Goal: Task Accomplishment & Management: Use online tool/utility

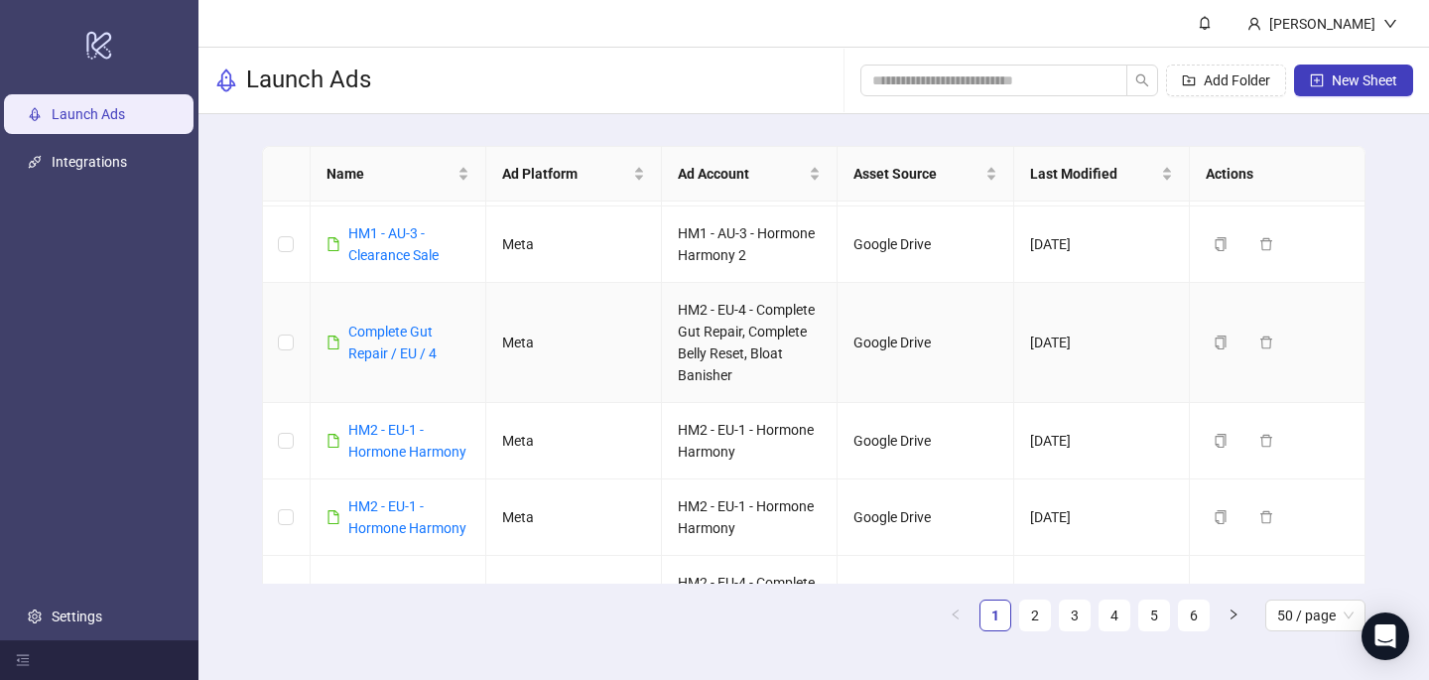
scroll to position [173, 0]
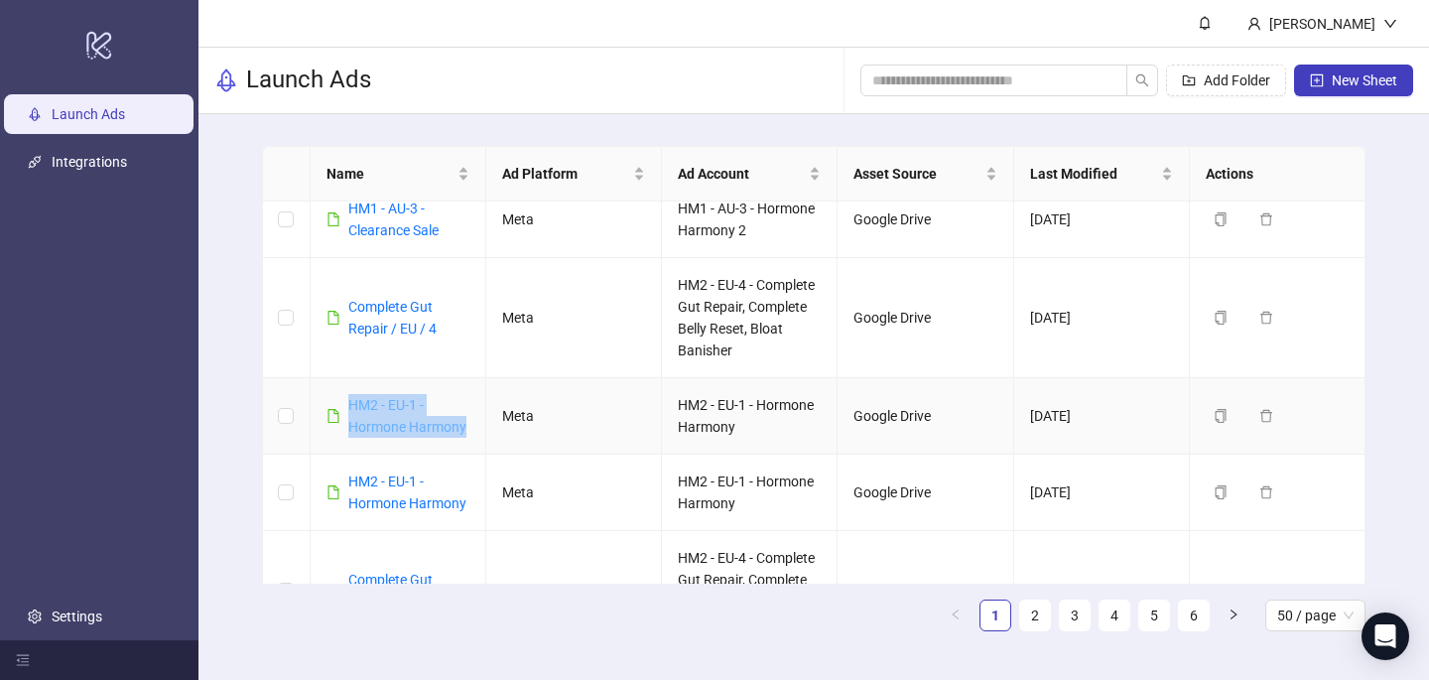
drag, startPoint x: 476, startPoint y: 430, endPoint x: 352, endPoint y: 405, distance: 126.5
click at [352, 405] on td "HM2 - EU-1 - Hormone Harmony" at bounding box center [399, 416] width 176 height 76
copy link "HM2 - EU-1 - Hormone Harmony"
click at [1365, 77] on span "New Sheet" at bounding box center [1364, 80] width 65 height 16
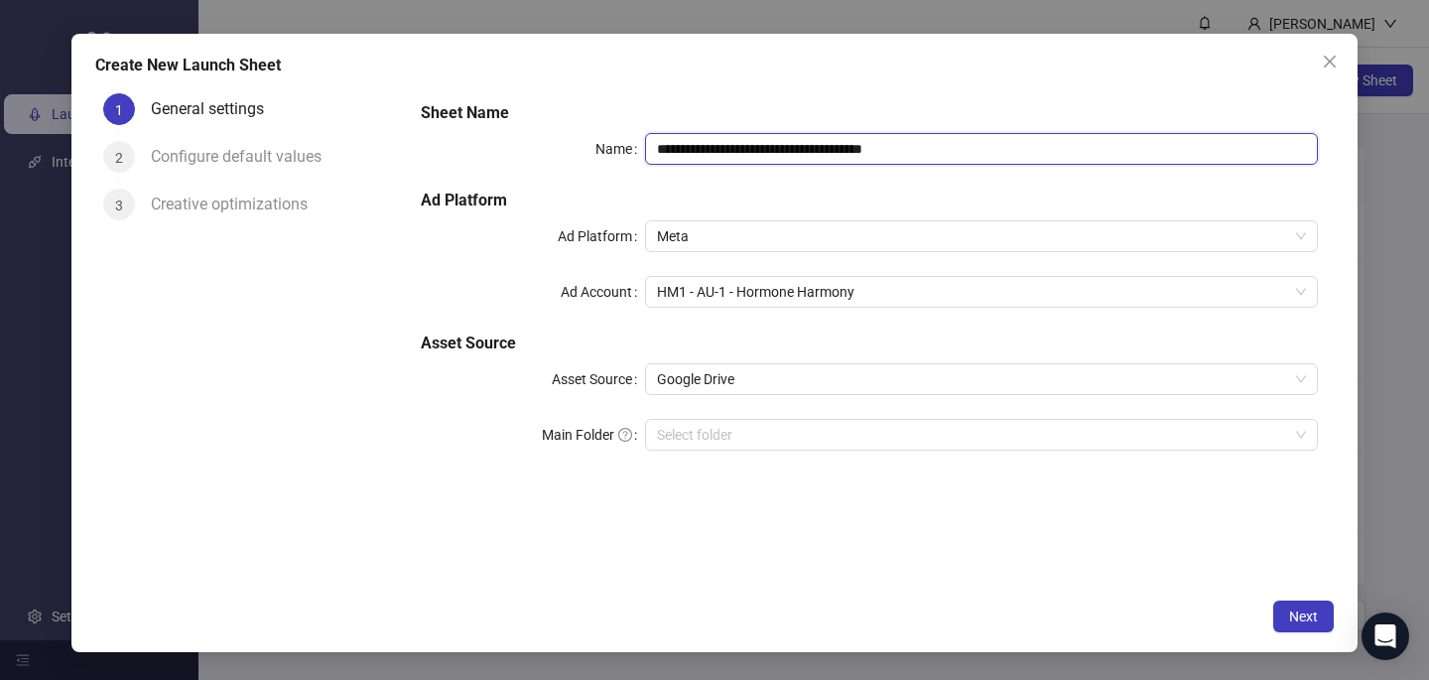
click at [748, 136] on input "**********" at bounding box center [981, 149] width 673 height 32
click at [748, 137] on input "**********" at bounding box center [981, 149] width 673 height 32
paste input "text"
type input "**********"
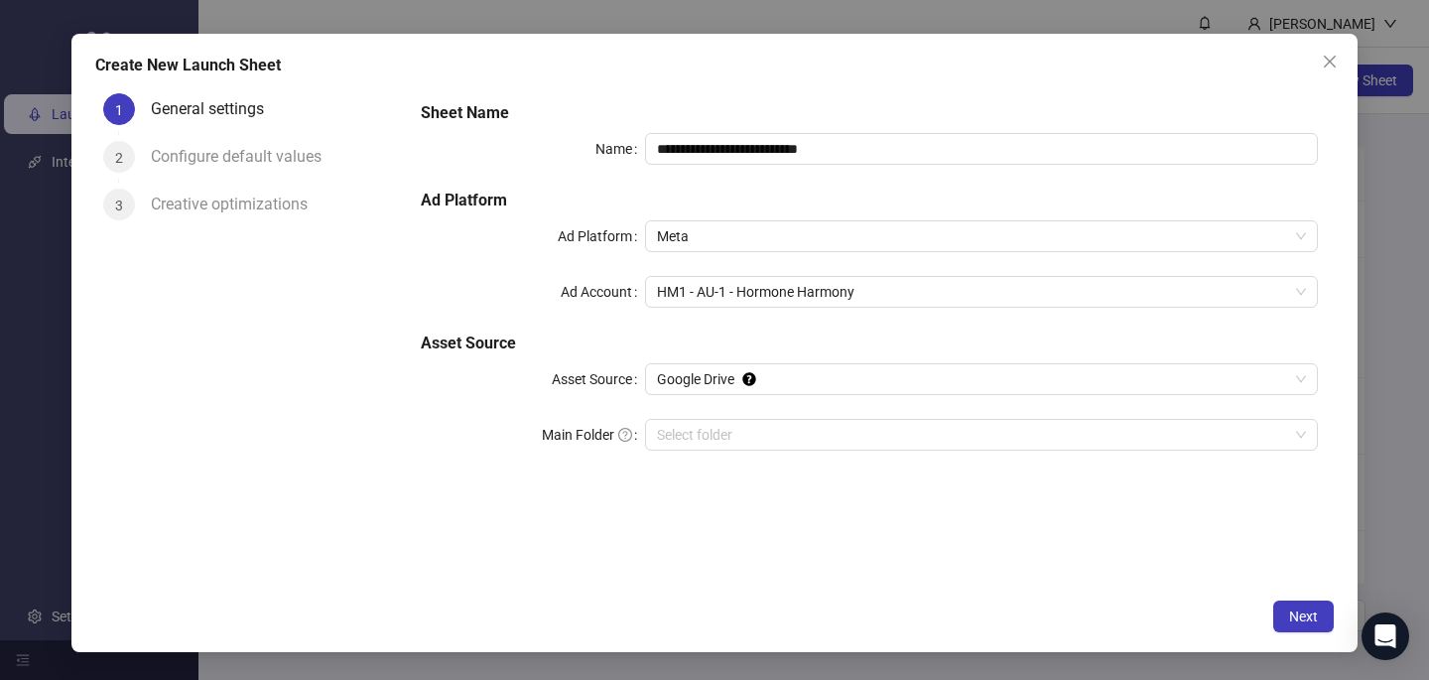
click at [725, 98] on div "**********" at bounding box center [869, 287] width 913 height 389
click at [726, 296] on span "HM1 - AU-1 - Hormone Harmony" at bounding box center [981, 292] width 649 height 30
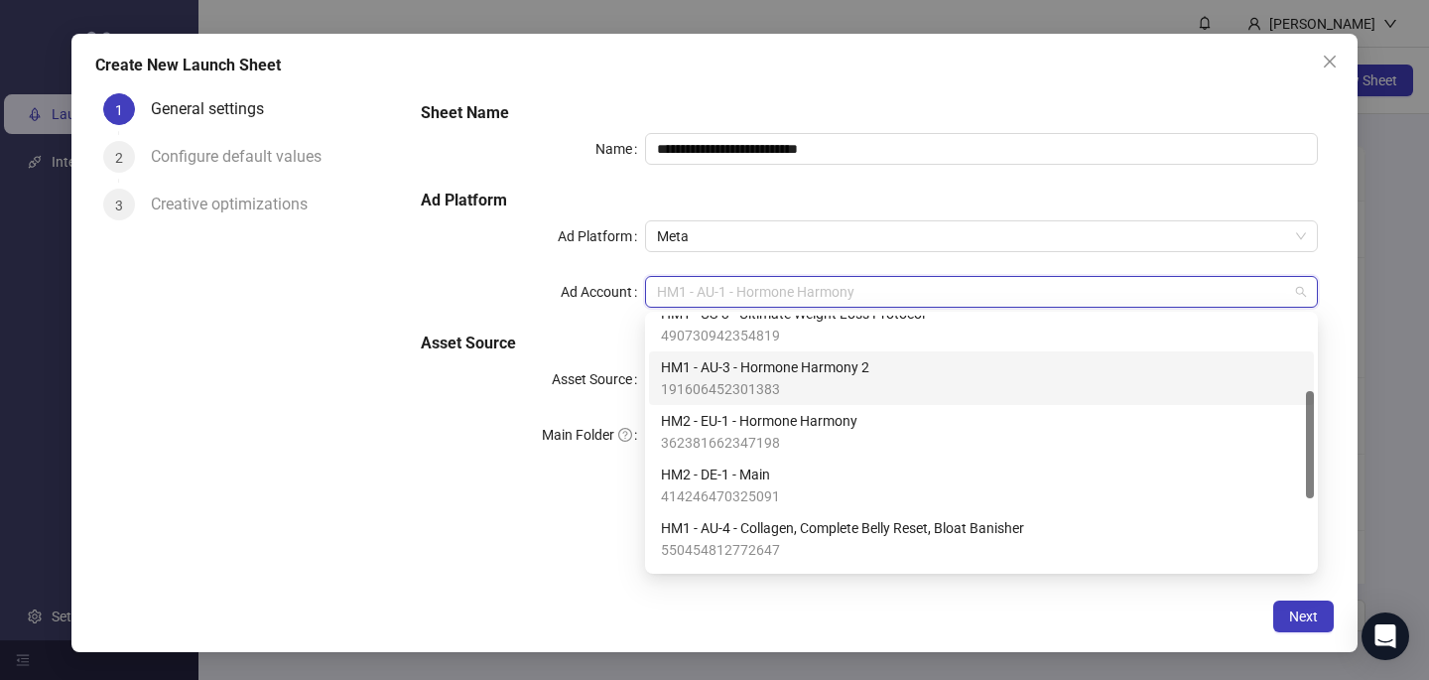
scroll to position [178, 0]
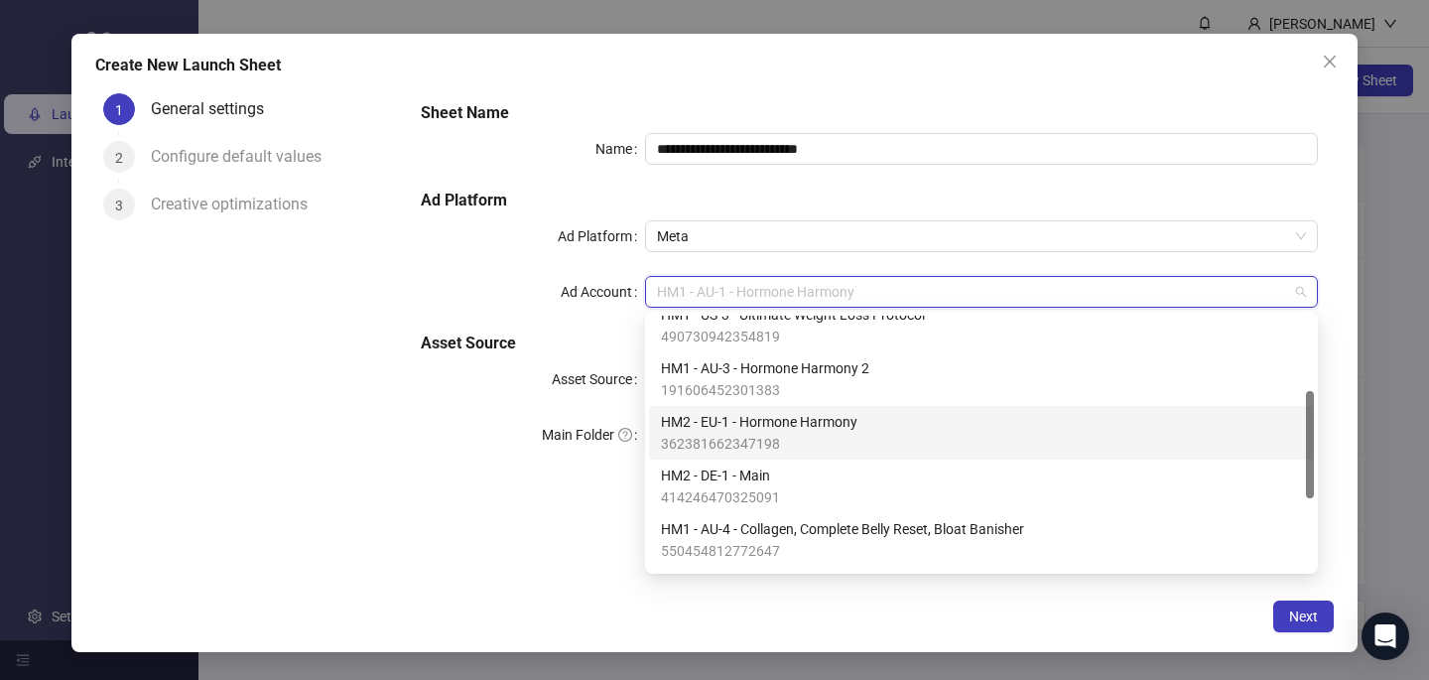
click at [736, 428] on span "HM2 - EU-1 - Hormone Harmony" at bounding box center [759, 422] width 196 height 22
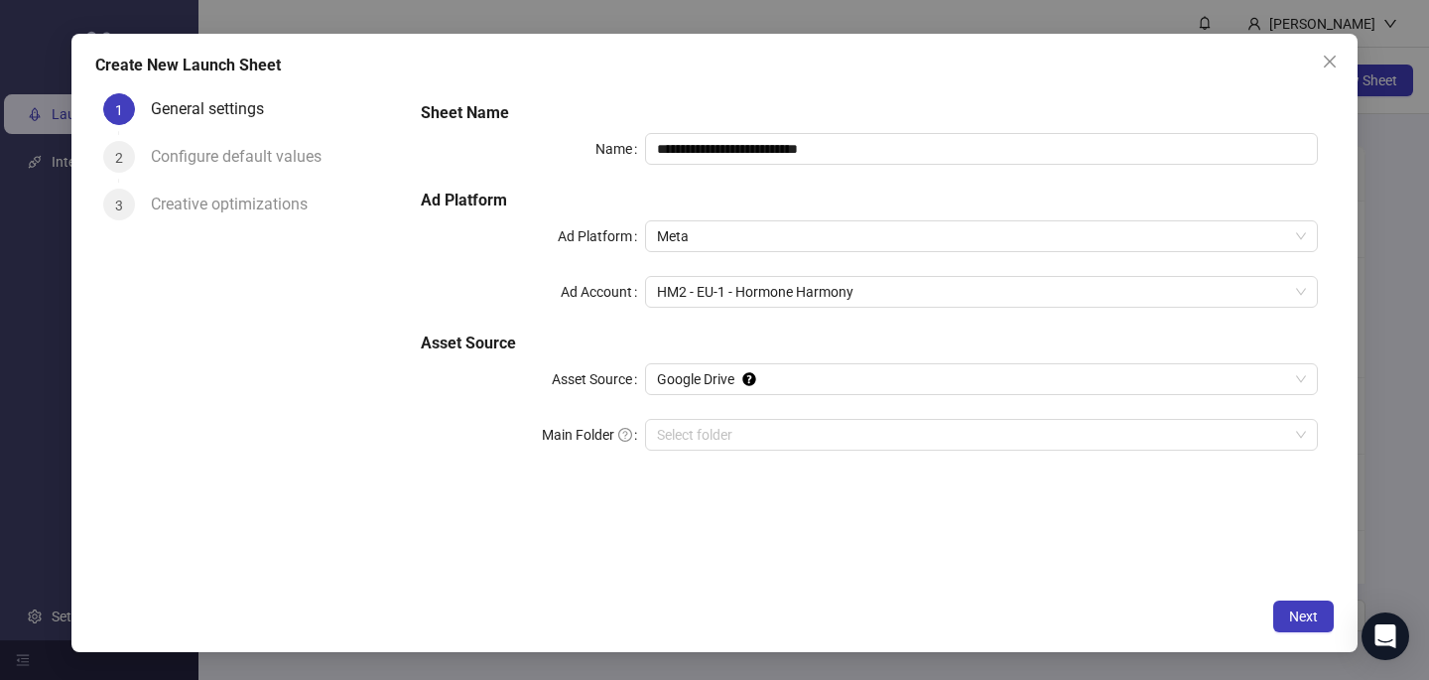
click at [692, 553] on div "**********" at bounding box center [869, 336] width 929 height 503
click at [1287, 610] on button "Next" at bounding box center [1303, 616] width 61 height 32
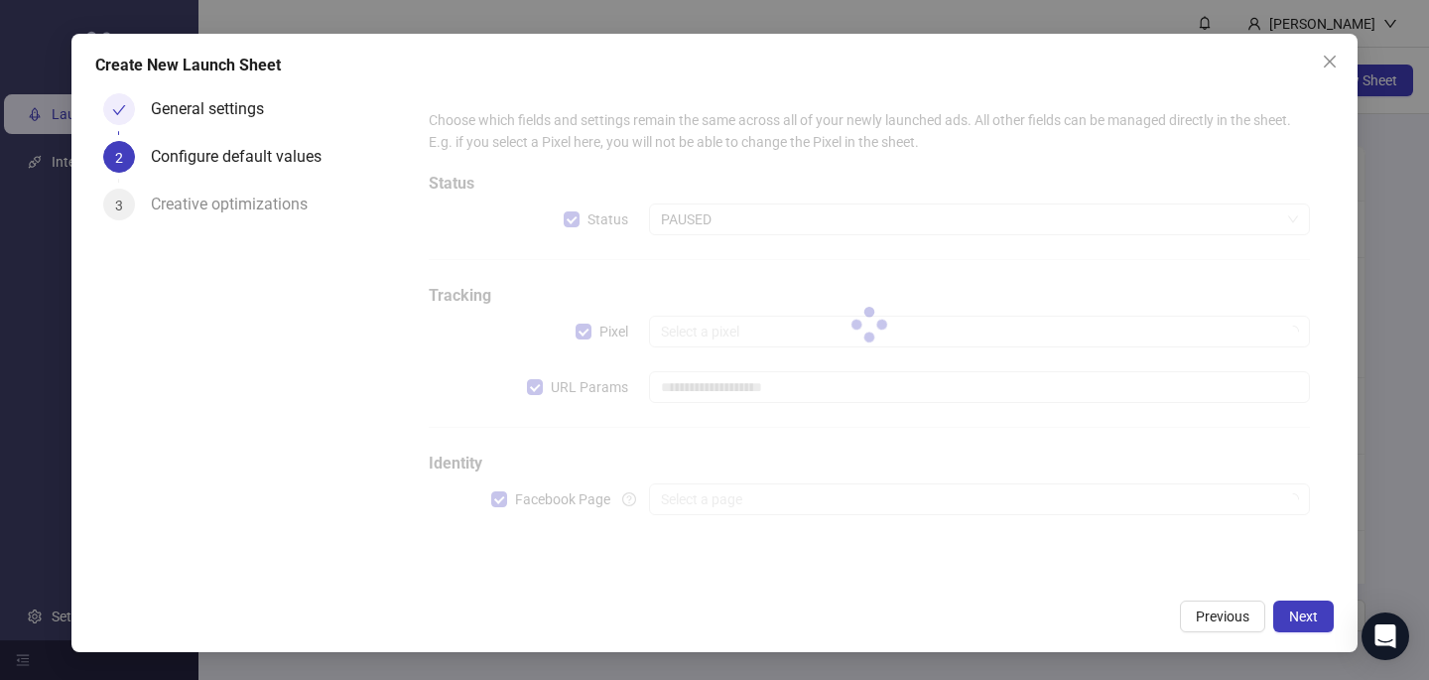
type input "**********"
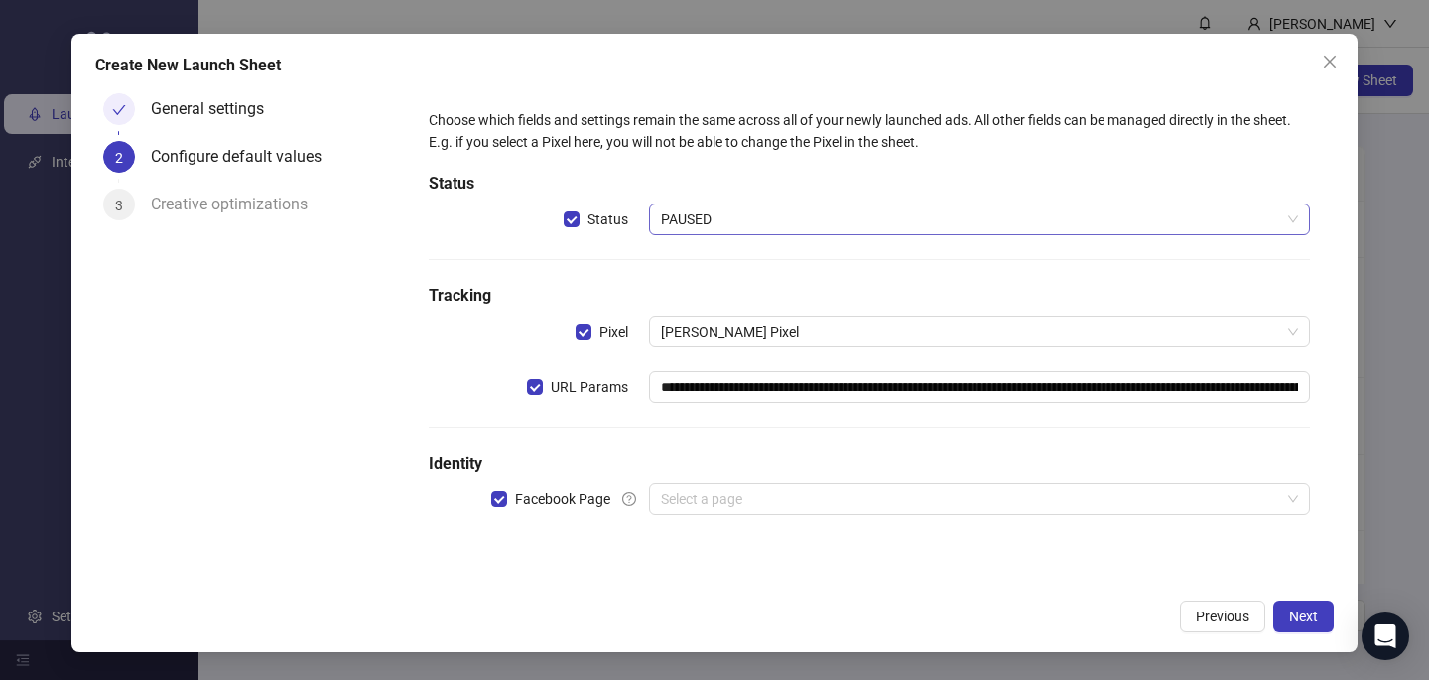
click at [711, 221] on span "PAUSED" at bounding box center [979, 219] width 637 height 30
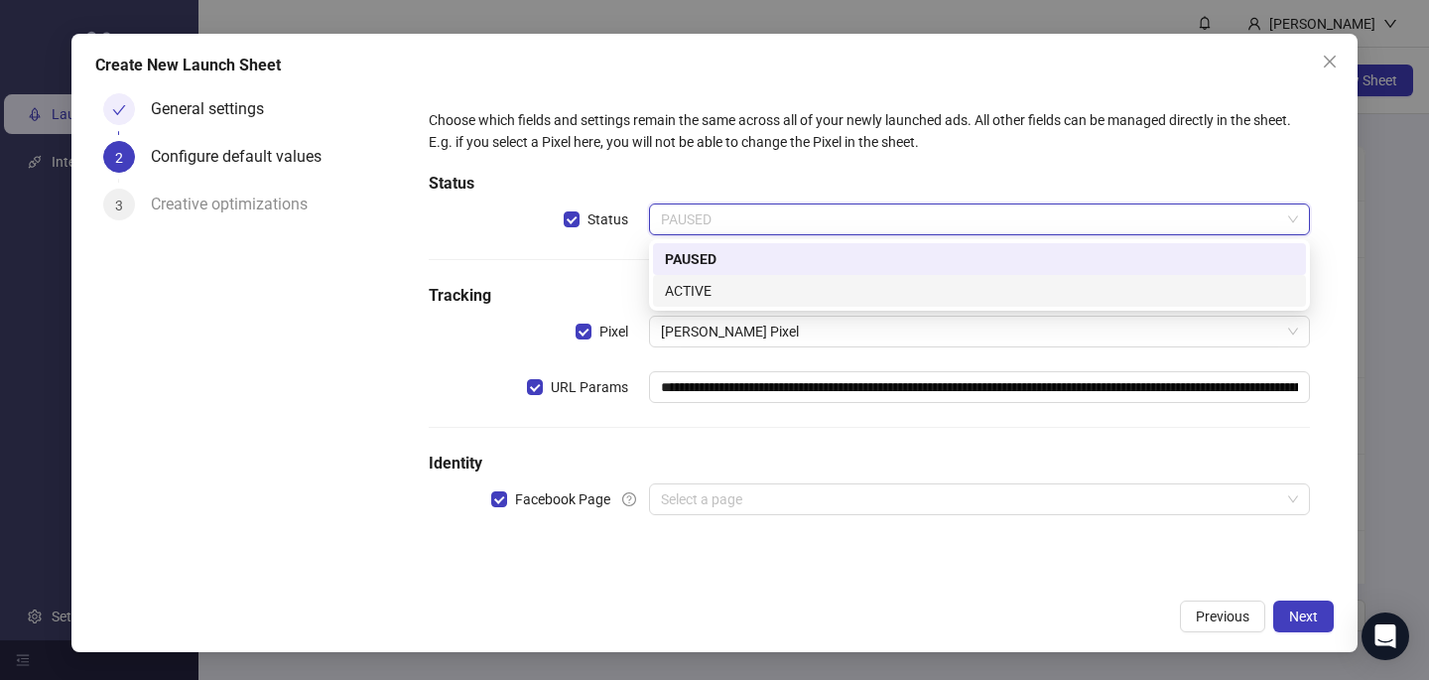
click at [692, 295] on div "ACTIVE" at bounding box center [979, 291] width 629 height 22
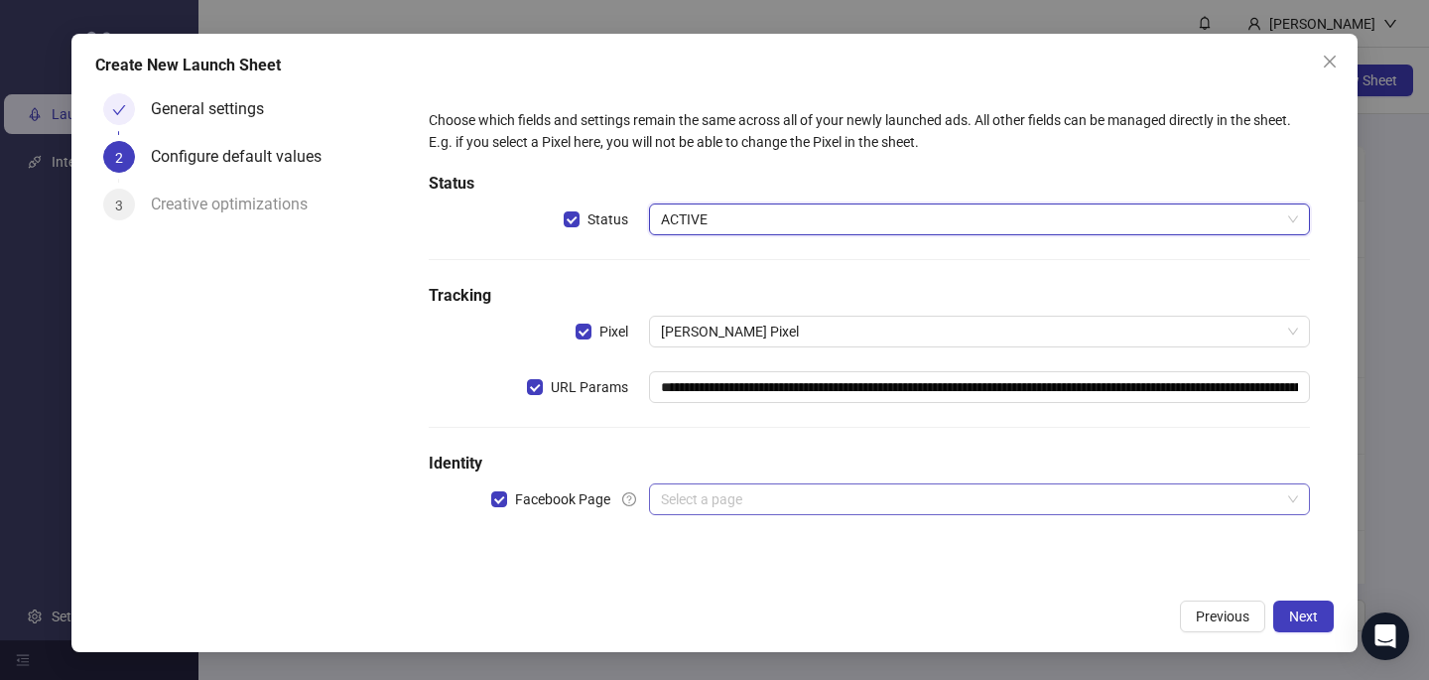
click at [708, 485] on input "search" at bounding box center [970, 499] width 619 height 30
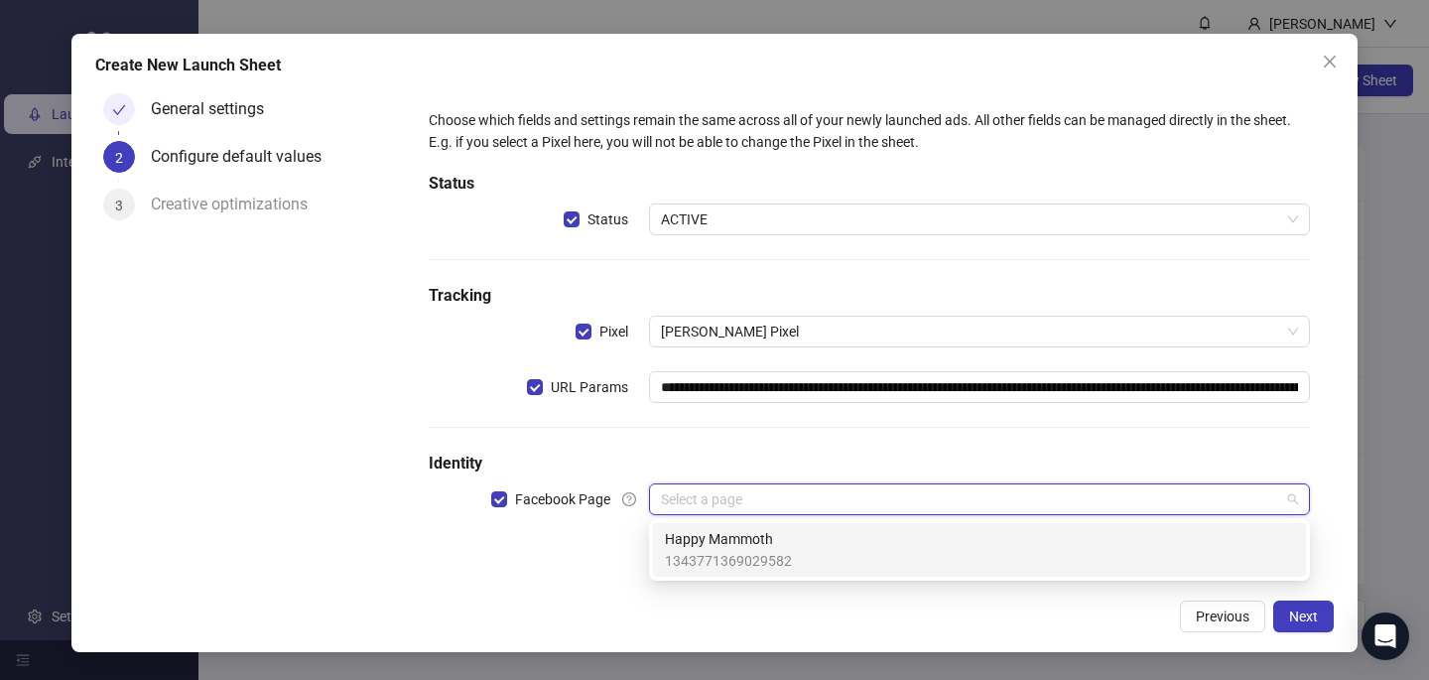
click at [709, 544] on span "Happy Mammoth" at bounding box center [728, 539] width 127 height 22
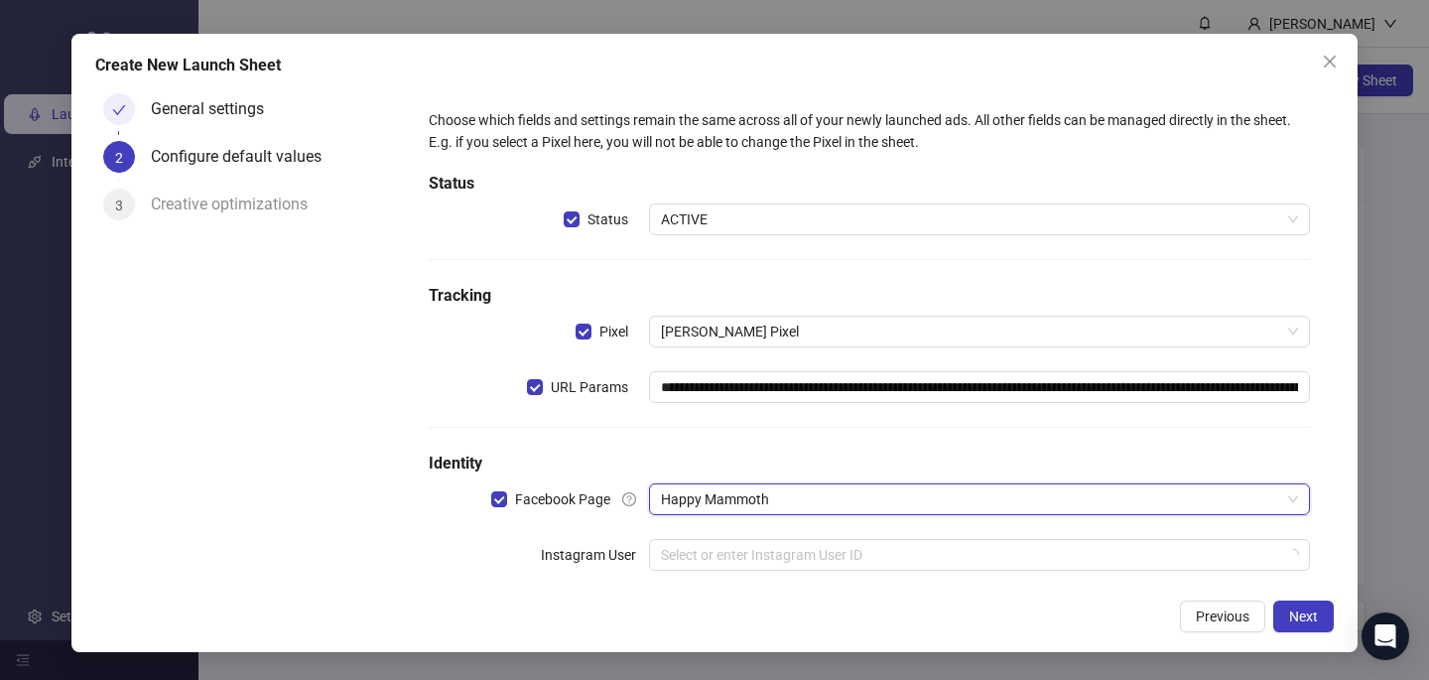
click at [703, 533] on div "**********" at bounding box center [869, 351] width 897 height 501
click at [703, 549] on input "search" at bounding box center [970, 555] width 619 height 30
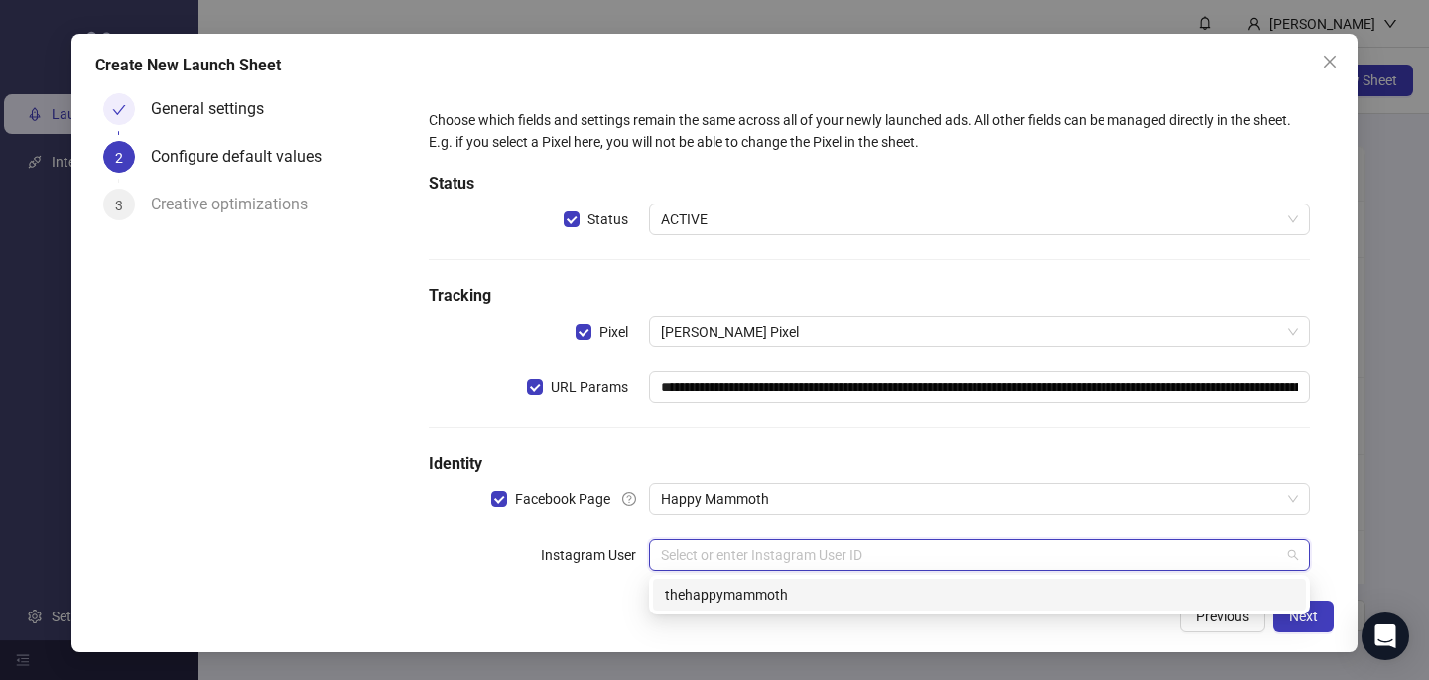
click at [699, 608] on div "thehappymammoth" at bounding box center [979, 594] width 653 height 32
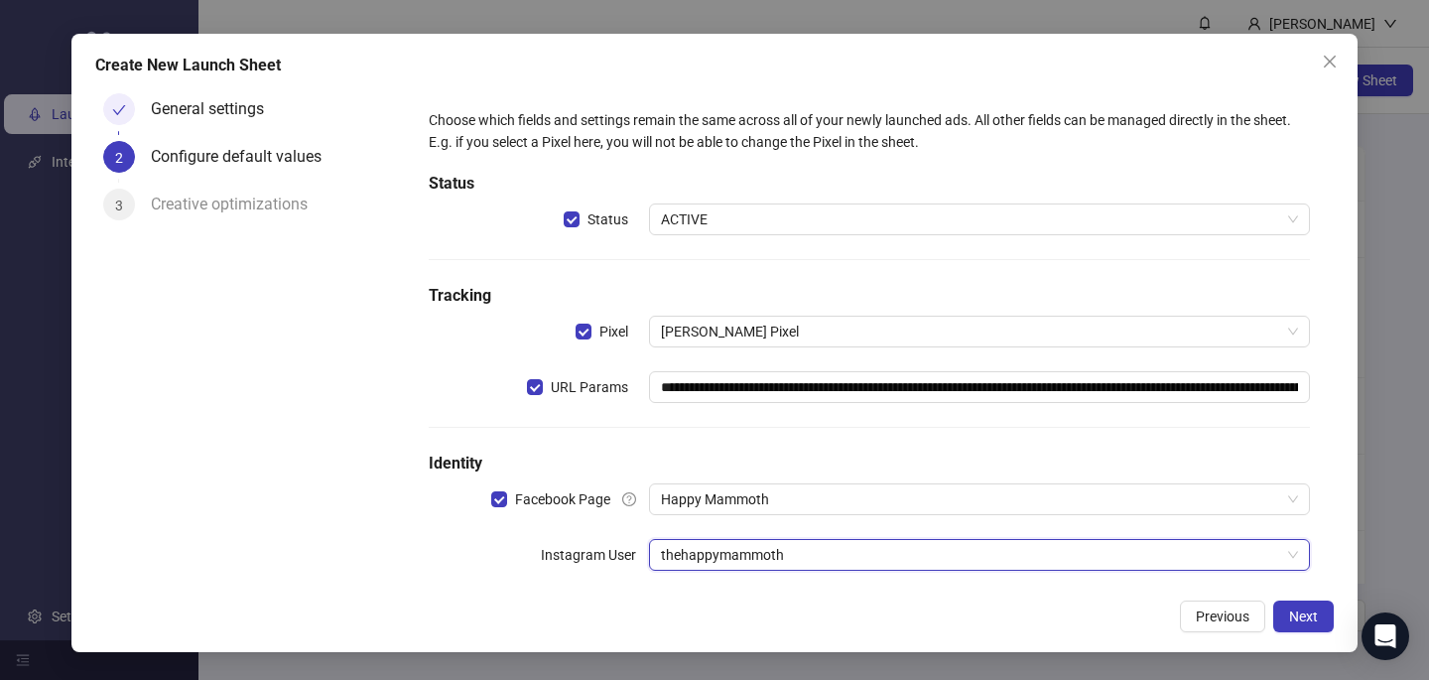
click at [1129, 600] on div "Previous Next" at bounding box center [714, 616] width 1238 height 32
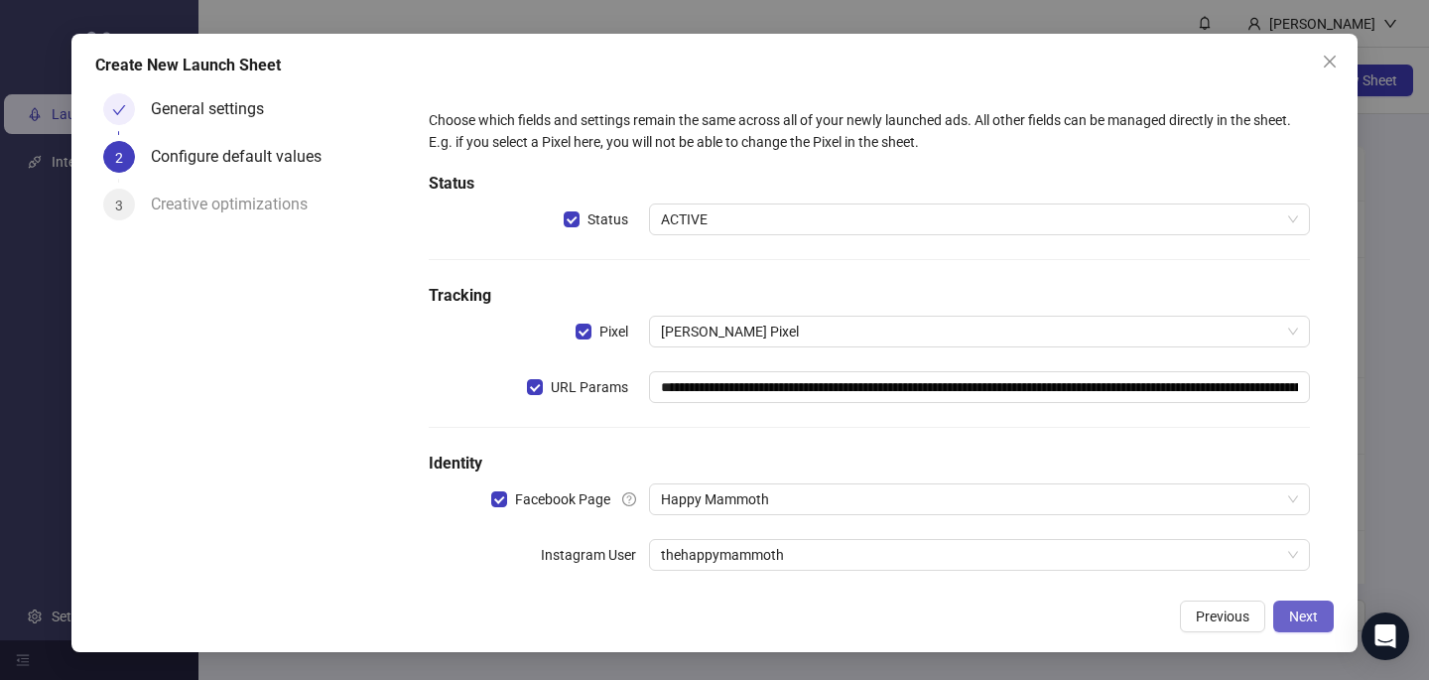
click at [1322, 618] on button "Next" at bounding box center [1303, 616] width 61 height 32
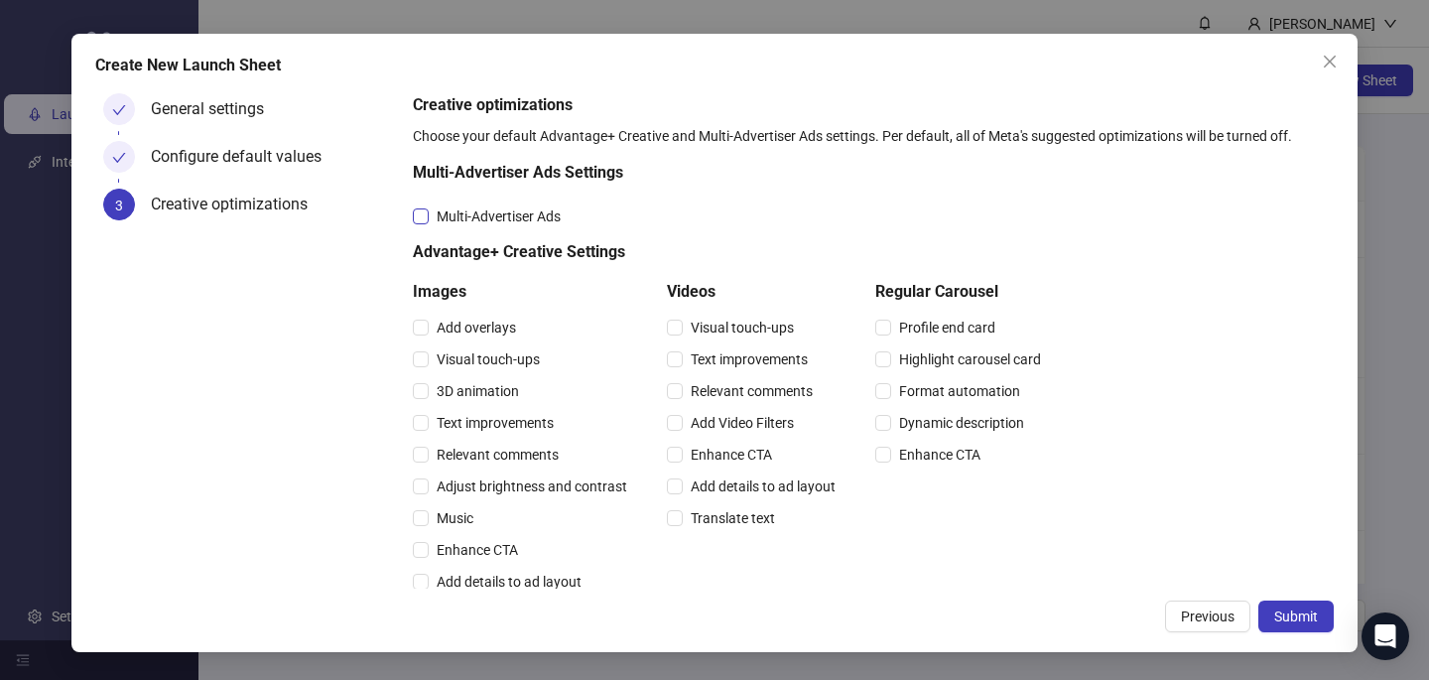
click at [506, 211] on span "Multi-Advertiser Ads" at bounding box center [499, 216] width 140 height 22
click at [501, 450] on span "Relevant comments" at bounding box center [498, 455] width 138 height 22
click at [704, 389] on span "Relevant comments" at bounding box center [752, 391] width 138 height 22
click at [1312, 613] on span "Submit" at bounding box center [1296, 616] width 44 height 16
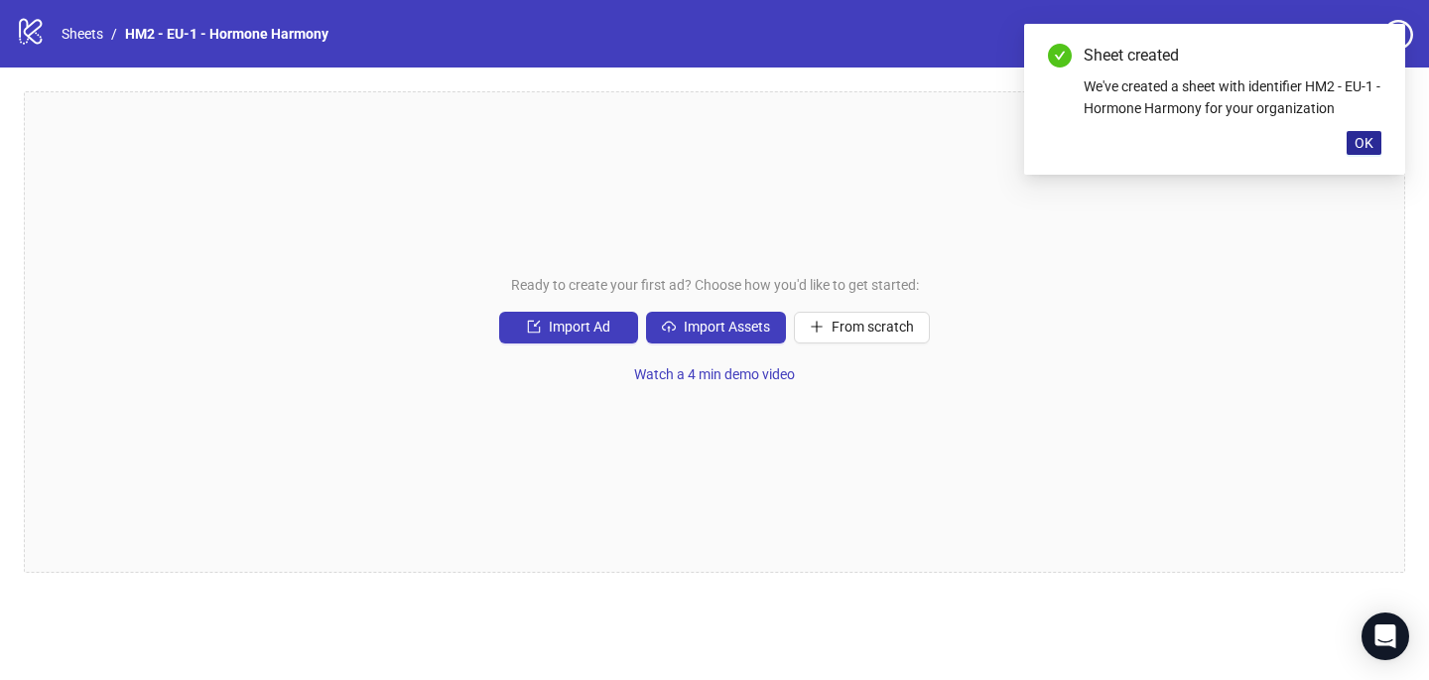
click at [1361, 146] on span "OK" at bounding box center [1363, 143] width 19 height 16
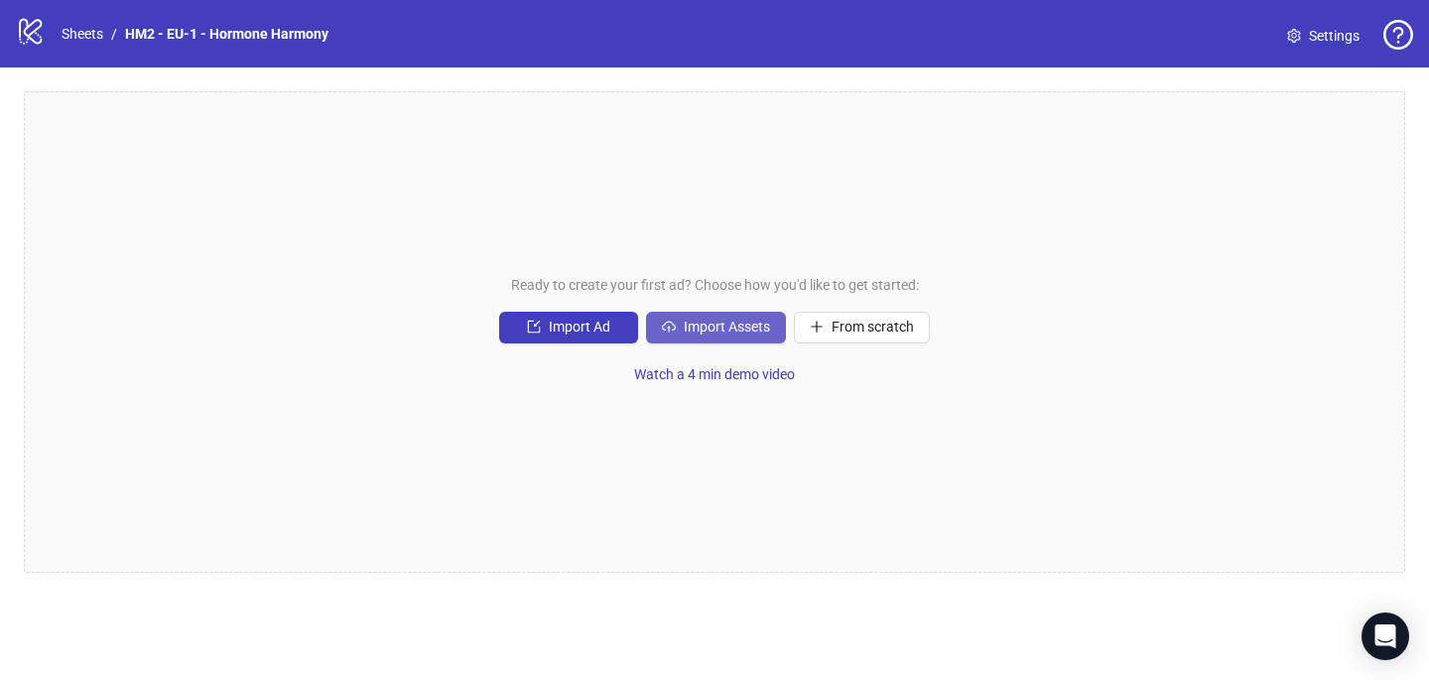
click at [739, 336] on button "Import Assets" at bounding box center [716, 328] width 140 height 32
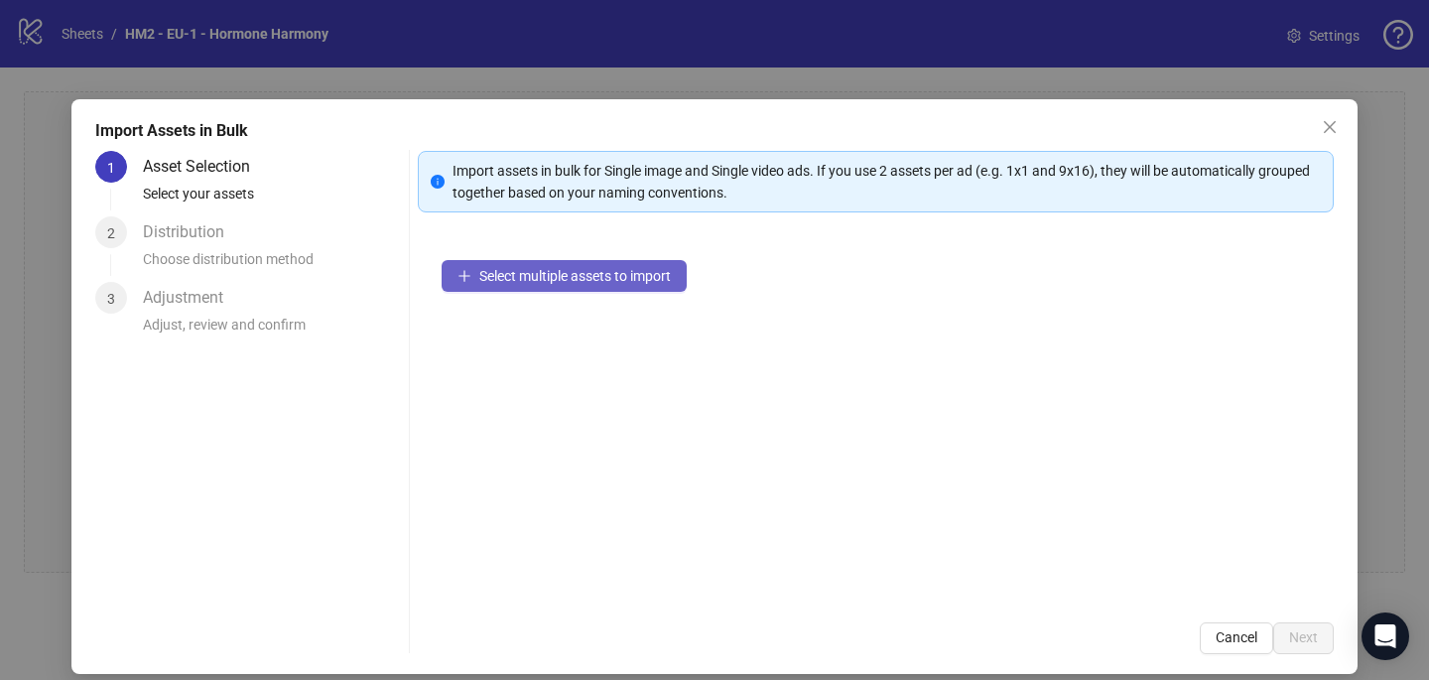
click at [537, 265] on button "Select multiple assets to import" at bounding box center [564, 276] width 245 height 32
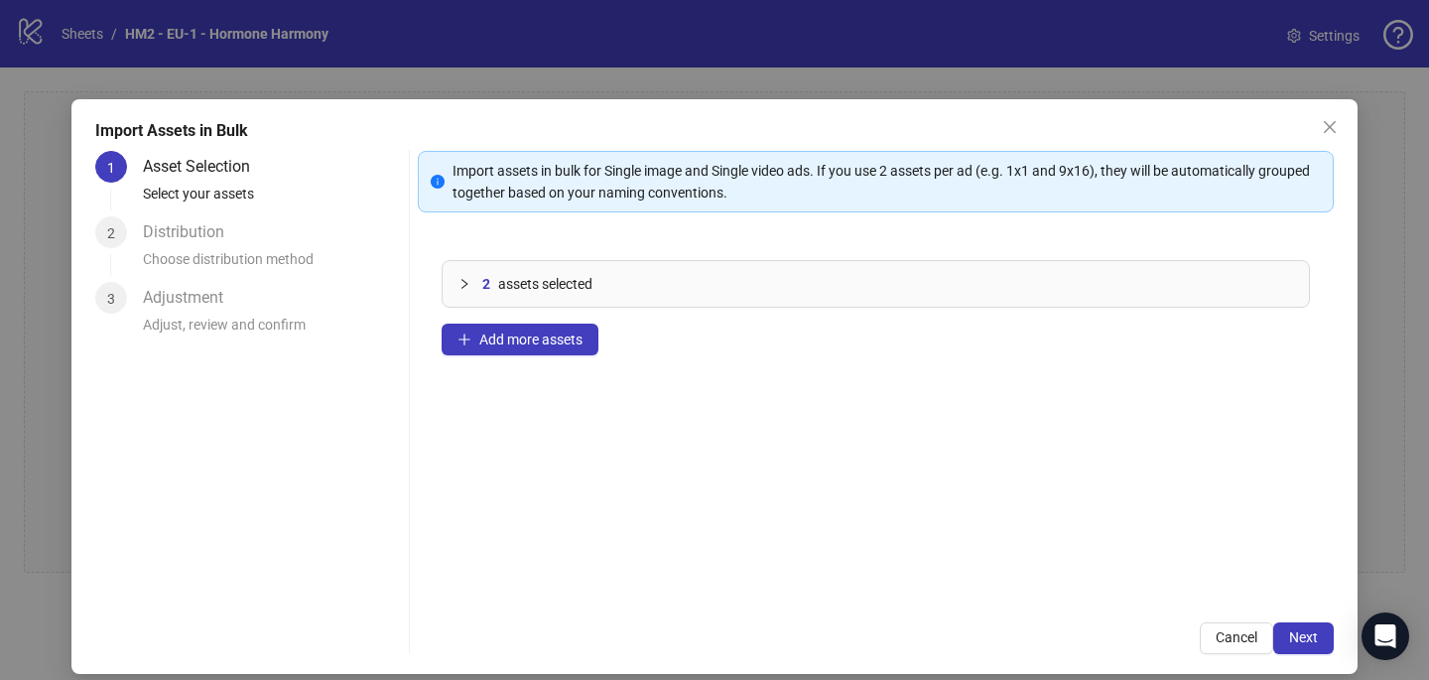
click at [1339, 125] on span "Close" at bounding box center [1330, 127] width 32 height 16
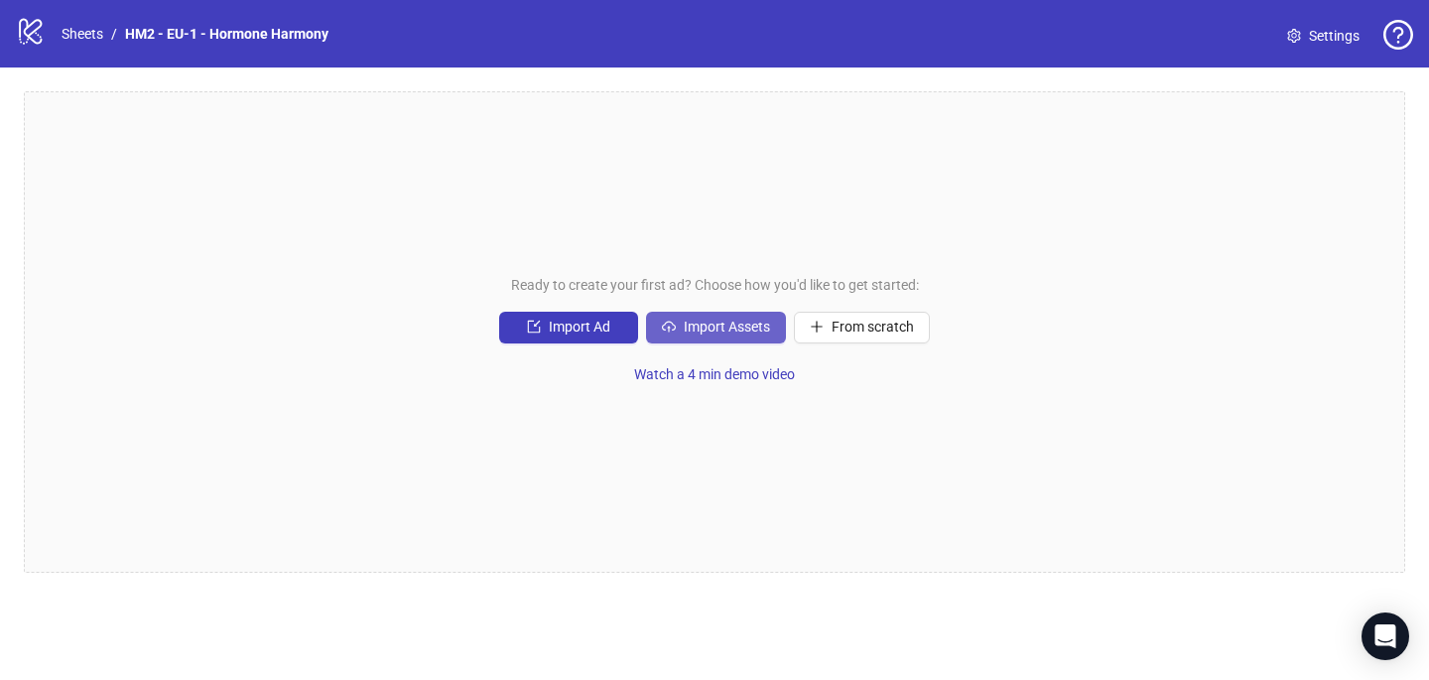
click at [748, 327] on span "Import Assets" at bounding box center [727, 327] width 86 height 16
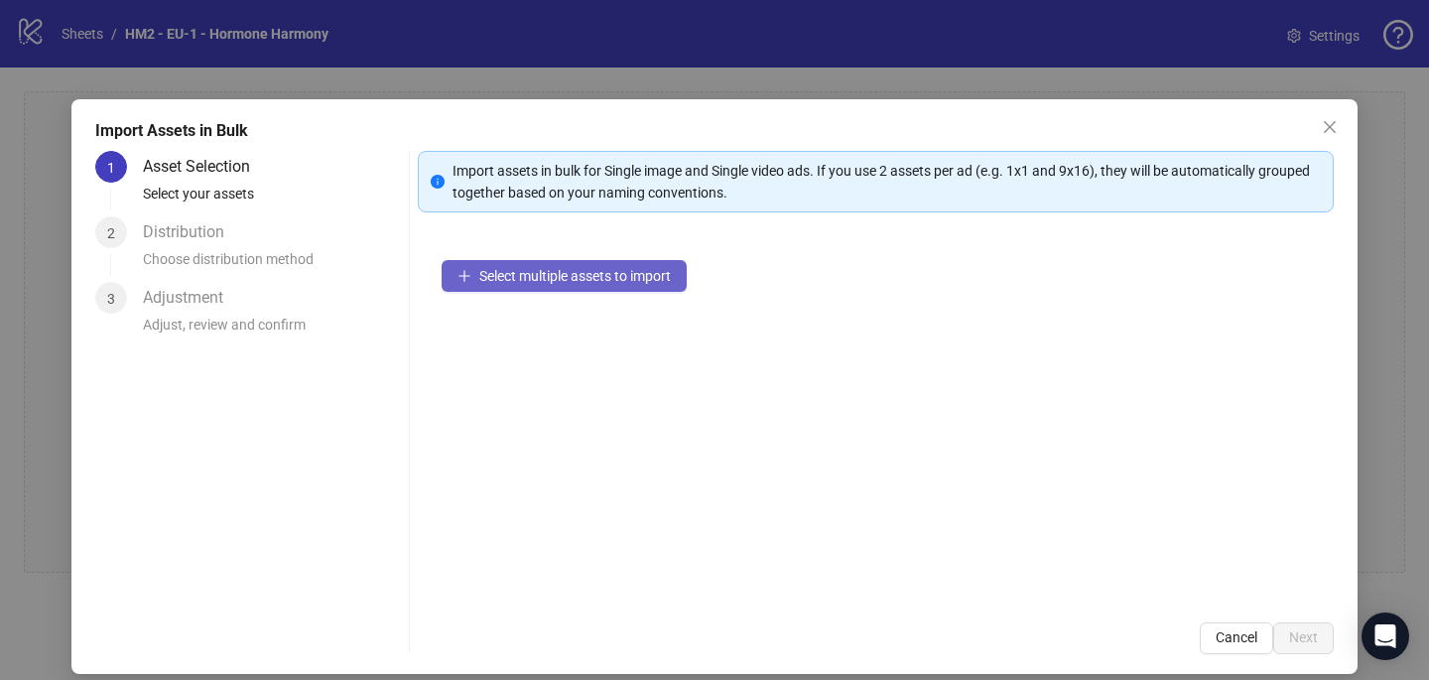
click at [640, 278] on span "Select multiple assets to import" at bounding box center [574, 276] width 191 height 16
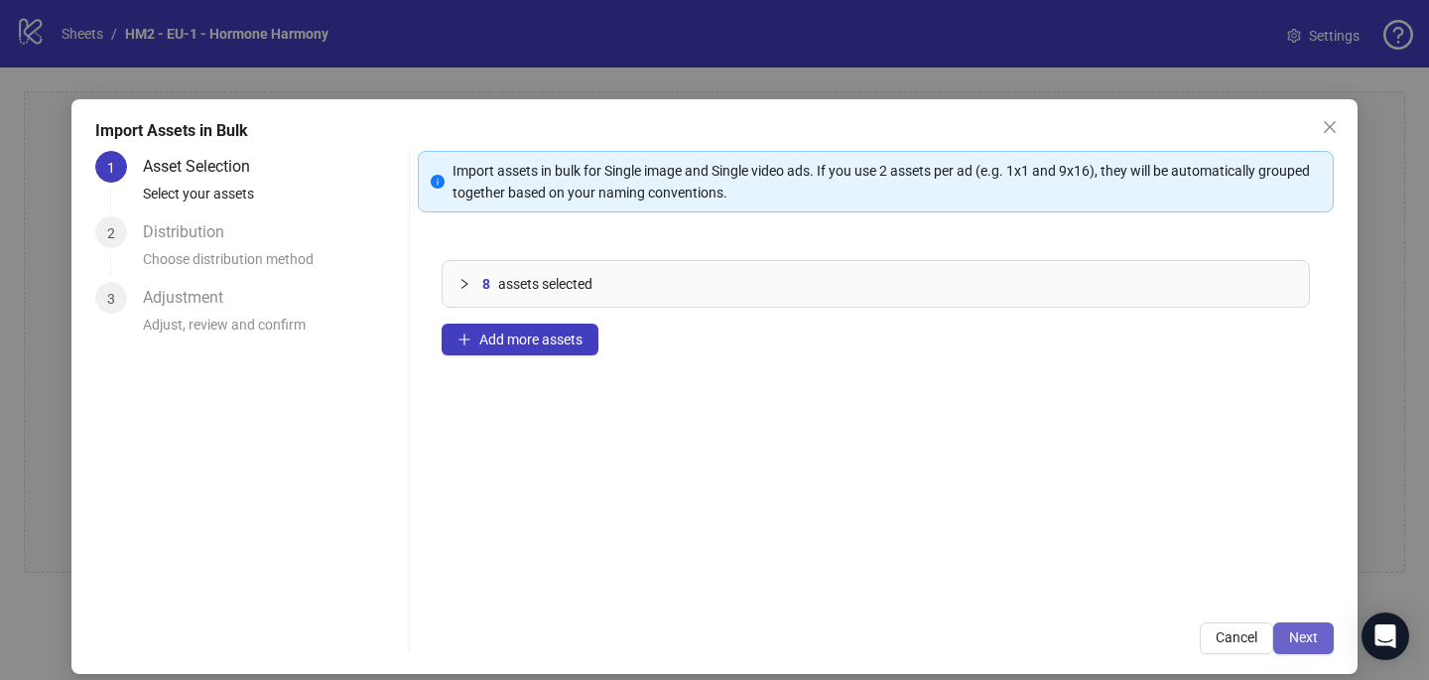
click at [1291, 628] on button "Next" at bounding box center [1303, 638] width 61 height 32
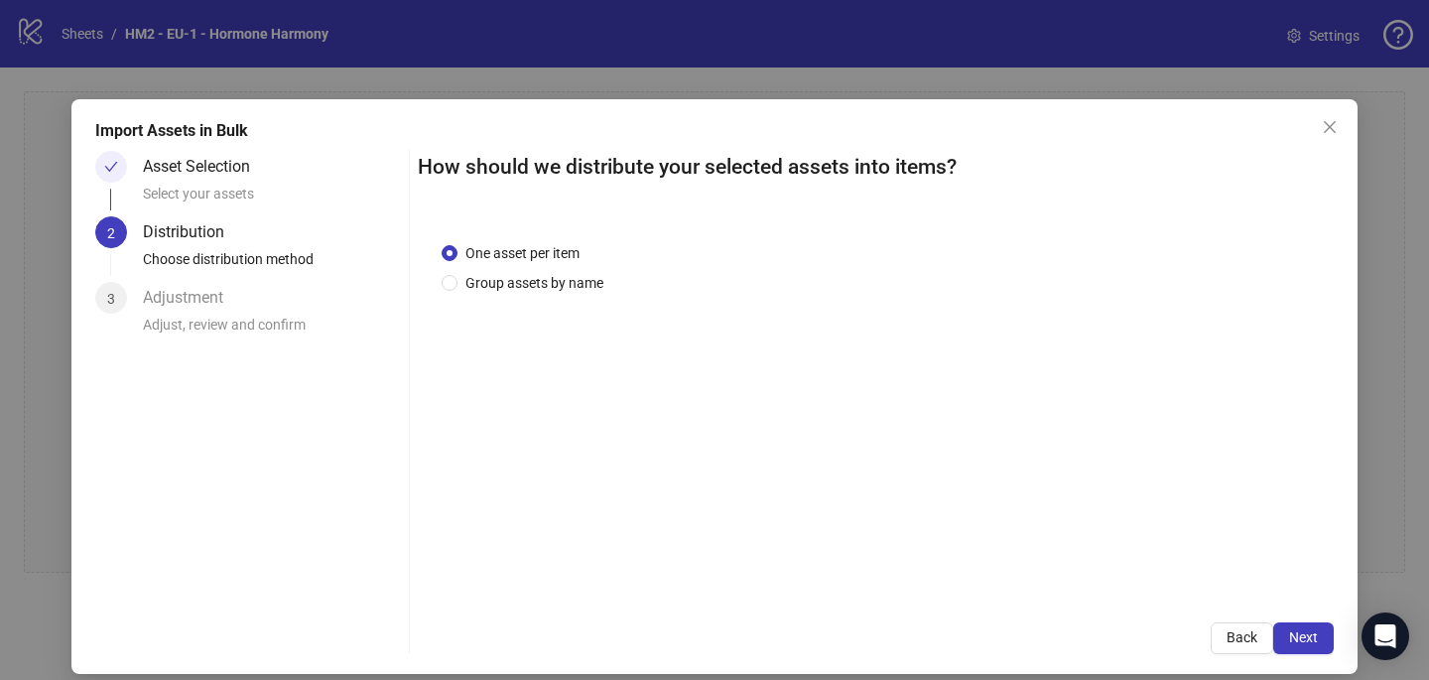
click at [498, 297] on div "One asset per item Group assets by name" at bounding box center [876, 408] width 916 height 380
click at [490, 284] on span "Group assets by name" at bounding box center [534, 283] width 154 height 22
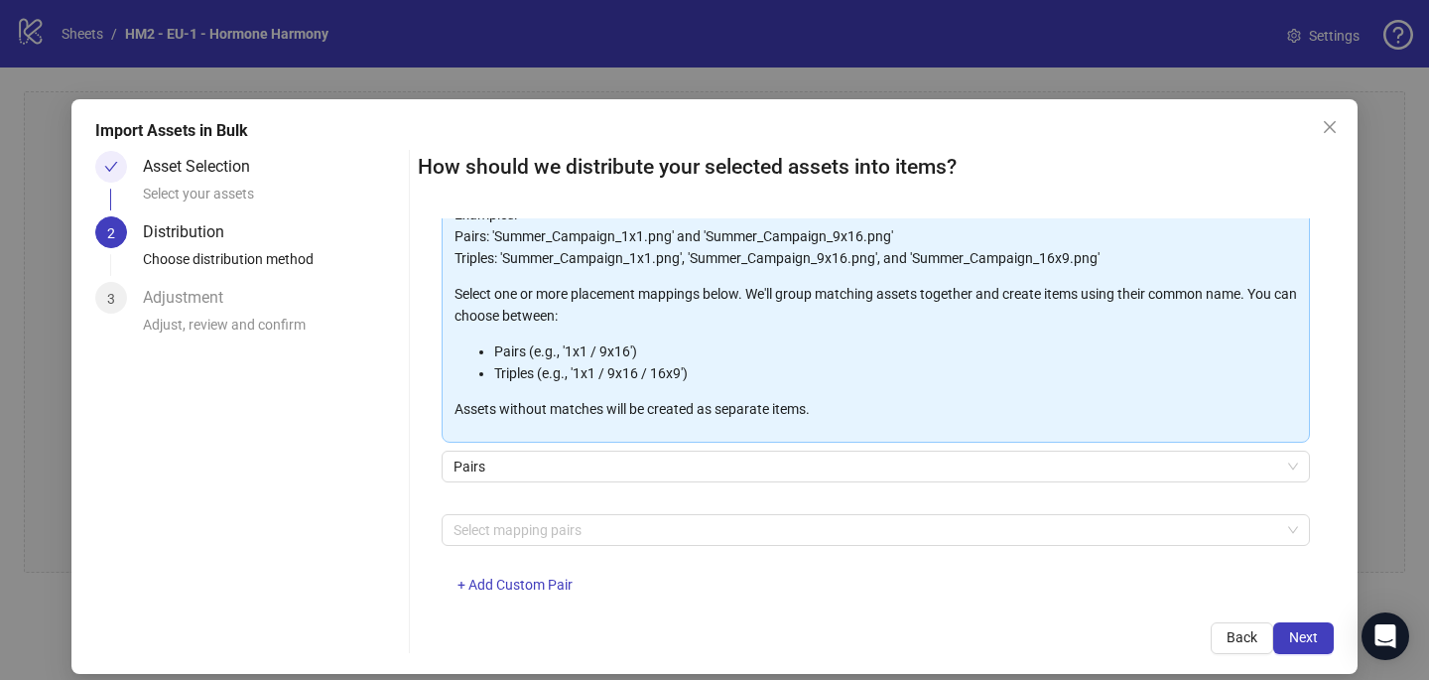
scroll to position [201, 0]
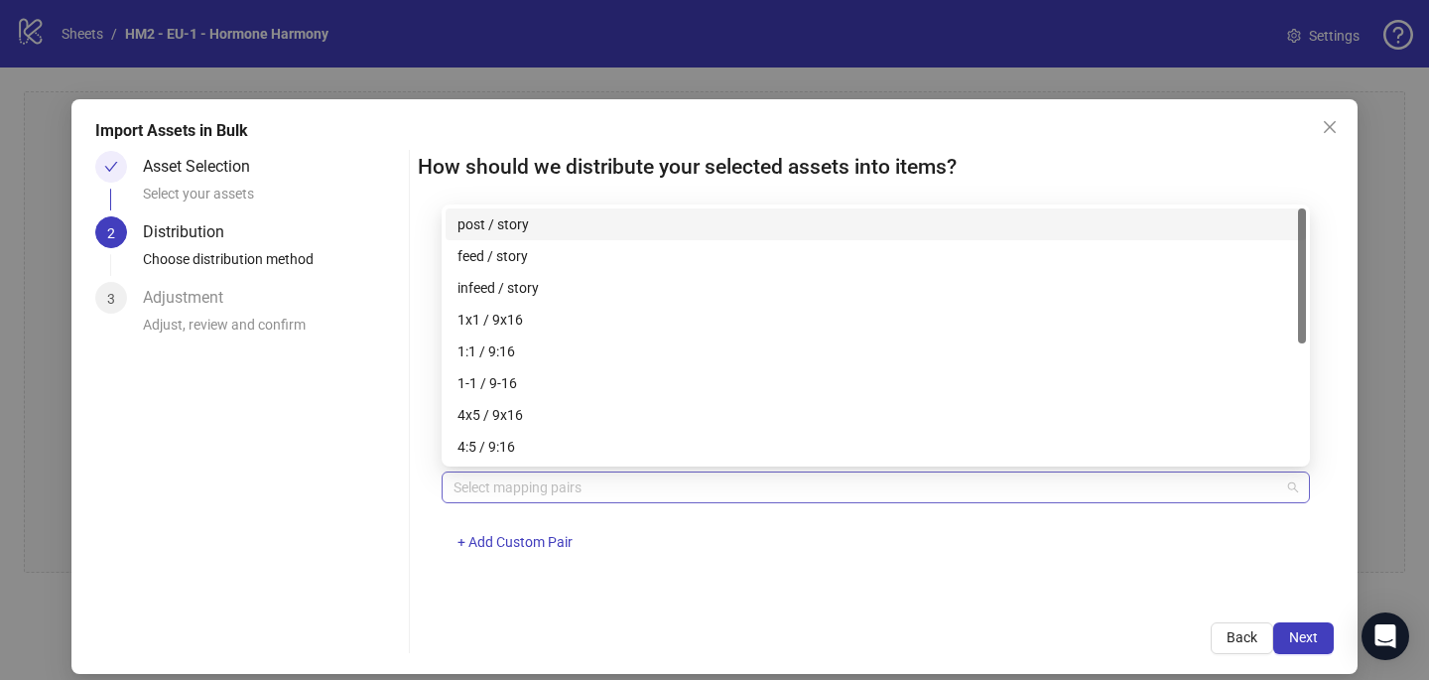
click at [484, 494] on div at bounding box center [865, 487] width 839 height 28
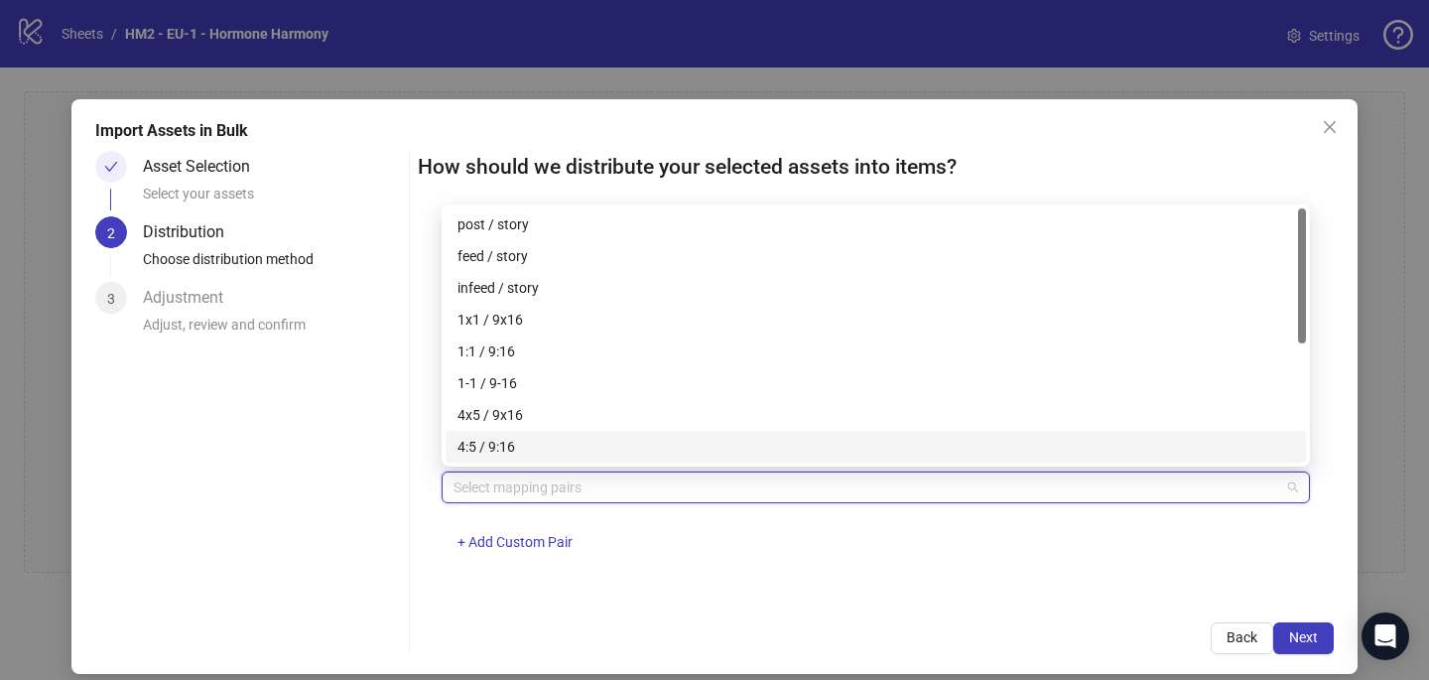
click at [510, 414] on div "4x5 / 9x16" at bounding box center [875, 415] width 836 height 22
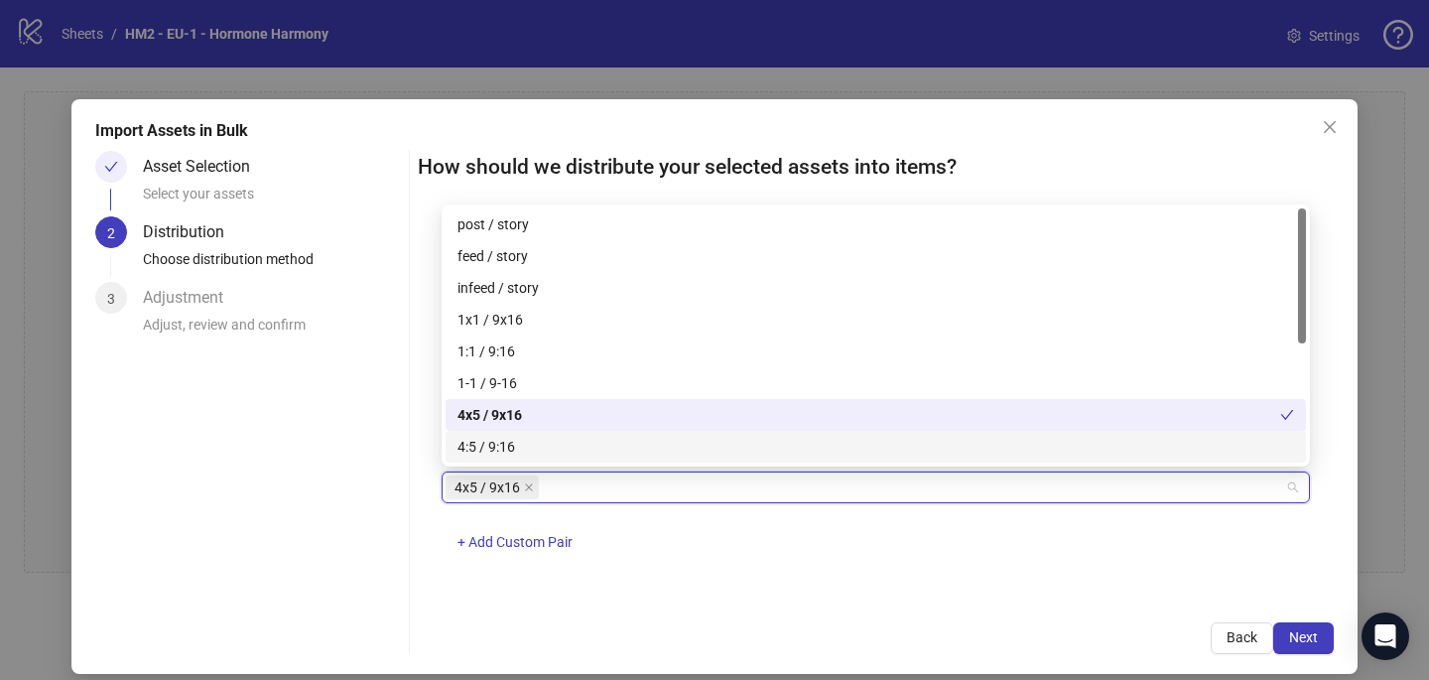
click at [847, 538] on div "4x5 / 9x16 + Add Custom Pair" at bounding box center [876, 522] width 868 height 103
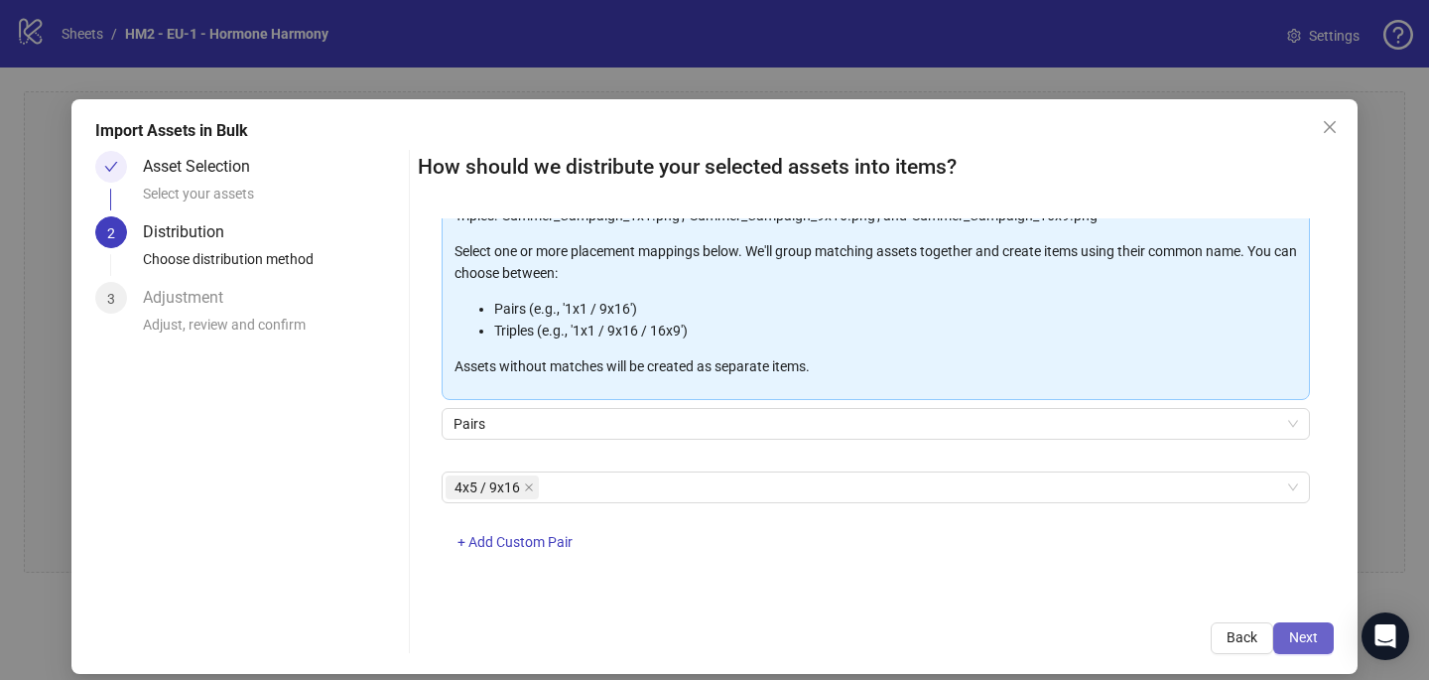
click at [1306, 642] on span "Next" at bounding box center [1303, 637] width 29 height 16
